Goal: Share content

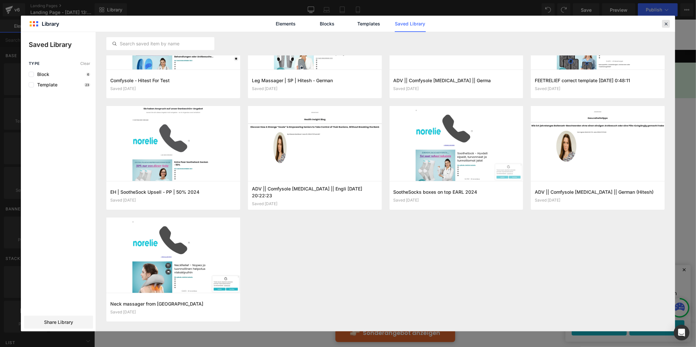
click at [663, 23] on icon at bounding box center [666, 24] width 6 height 6
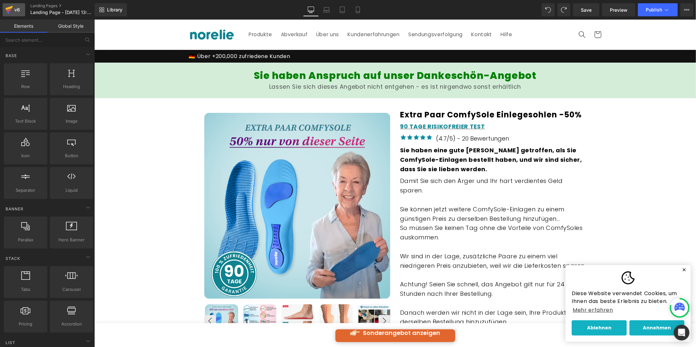
click at [19, 10] on div "v6" at bounding box center [17, 10] width 8 height 8
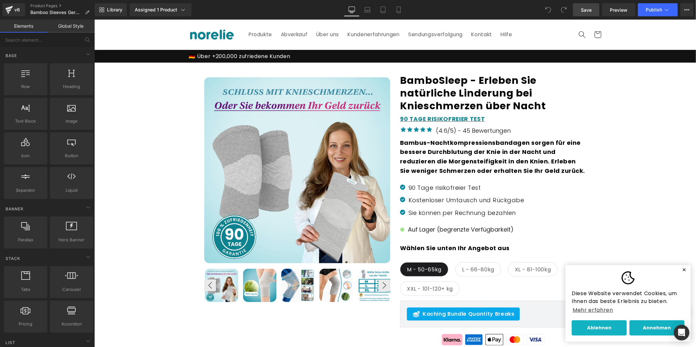
click at [587, 10] on span "Save" at bounding box center [585, 10] width 11 height 7
click at [686, 9] on icon at bounding box center [686, 9] width 5 height 5
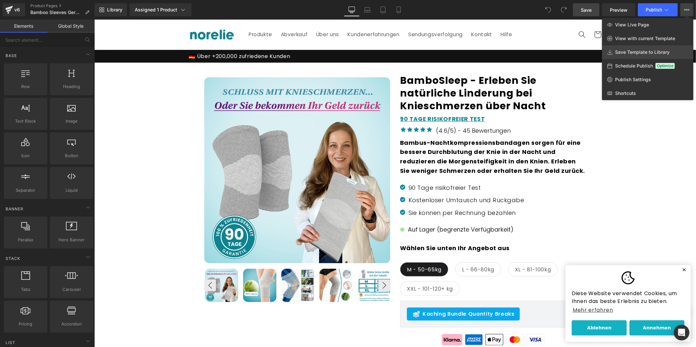
drag, startPoint x: 644, startPoint y: 53, endPoint x: 550, endPoint y: 33, distance: 96.2
click at [644, 53] on span "Save Template to Library" at bounding box center [642, 52] width 54 height 6
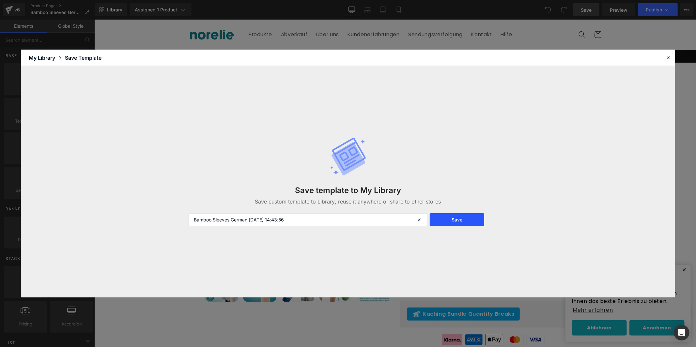
click at [472, 219] on button "Save" at bounding box center [456, 219] width 54 height 13
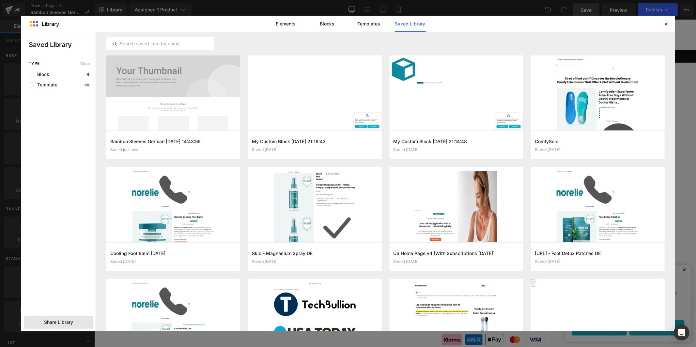
click at [56, 317] on div "Share Library" at bounding box center [58, 322] width 69 height 13
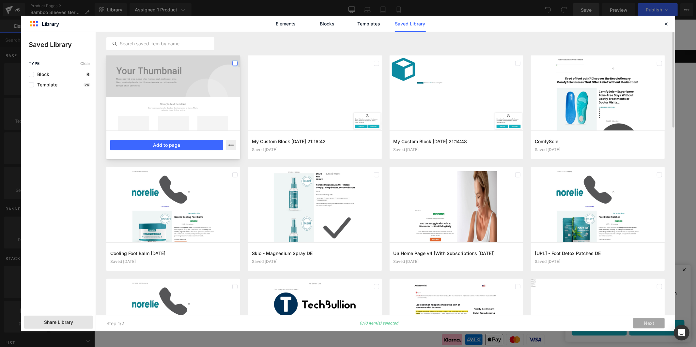
click at [236, 61] on label at bounding box center [234, 63] width 5 height 5
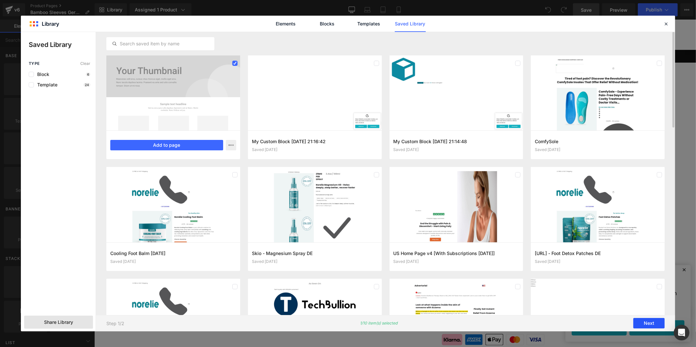
click at [653, 323] on button "Next" at bounding box center [648, 323] width 31 height 10
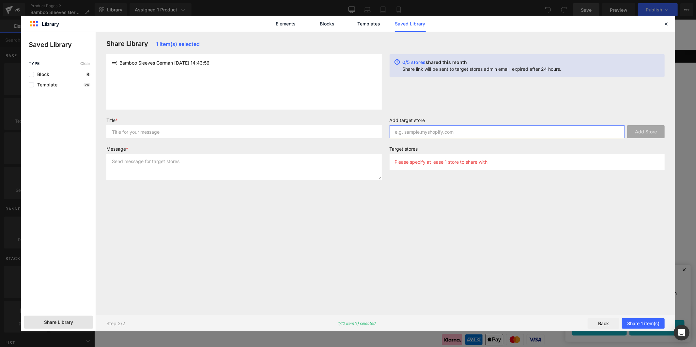
click at [427, 134] on input "text" at bounding box center [506, 131] width 235 height 13
paste input "[DOMAIN_NAME]"
type input "[DOMAIN_NAME]"
click at [225, 128] on input "text" at bounding box center [243, 131] width 275 height 13
type input "BamboSleep DE"
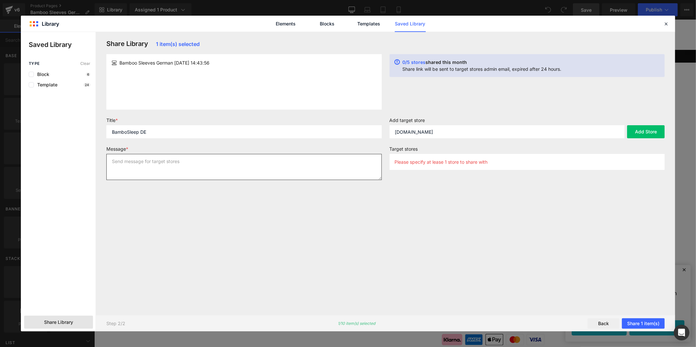
paste textarea "BamboSleep DE"
type textarea "BamboSleep DE PDP"
click at [638, 129] on button "Add Store" at bounding box center [646, 131] width 38 height 13
click at [640, 323] on button "Share 1 item(s)" at bounding box center [643, 323] width 43 height 10
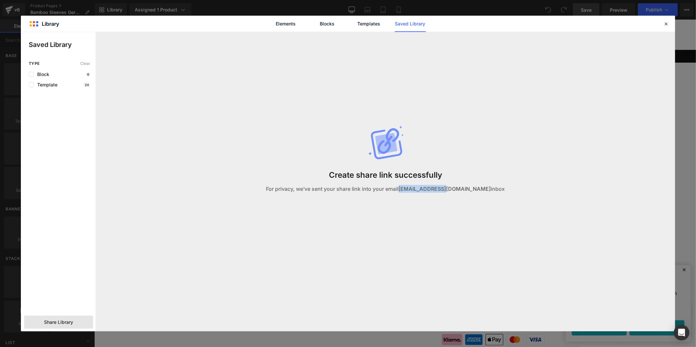
drag, startPoint x: 425, startPoint y: 188, endPoint x: 464, endPoint y: 188, distance: 39.5
click at [464, 188] on strong "[EMAIL_ADDRESS][DOMAIN_NAME]" at bounding box center [444, 189] width 92 height 7
copy strong "[EMAIL_ADDRESS][DOMAIN_NAME]"
click at [663, 25] on icon at bounding box center [666, 24] width 6 height 6
